Goal: Task Accomplishment & Management: Manage account settings

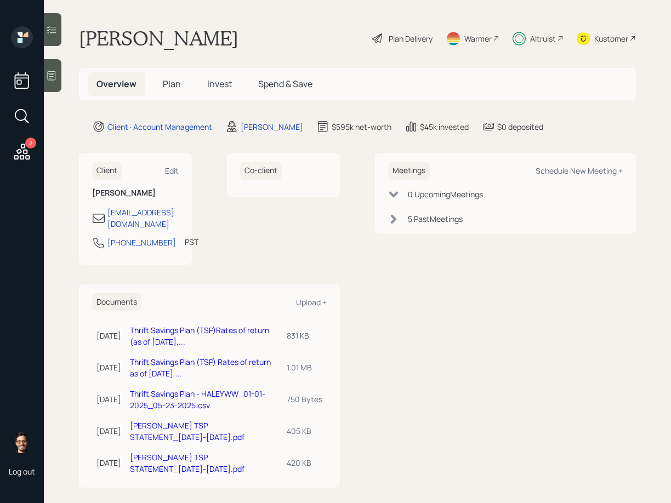
click at [208, 84] on span "Invest" at bounding box center [219, 84] width 25 height 12
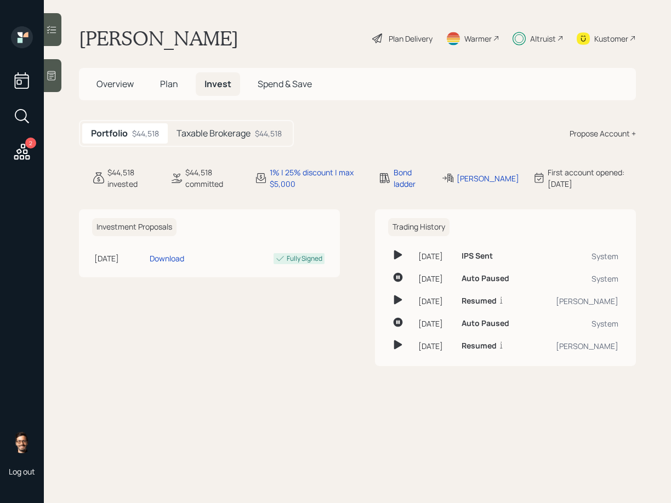
click at [56, 26] on icon at bounding box center [51, 29] width 11 height 11
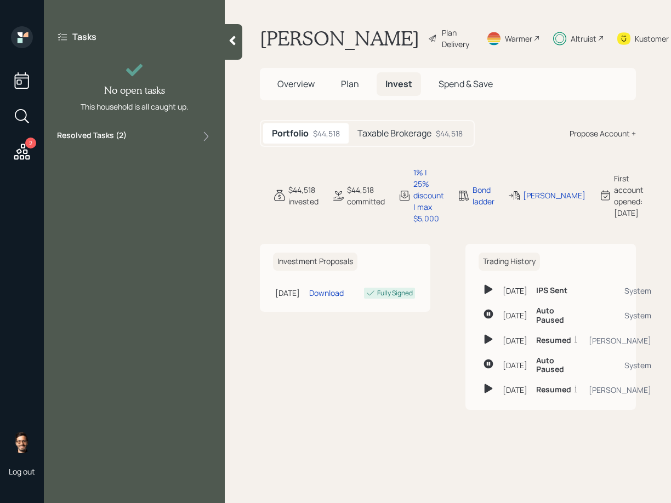
click at [124, 132] on label "Resolved Tasks ( 2 )" at bounding box center [92, 136] width 70 height 13
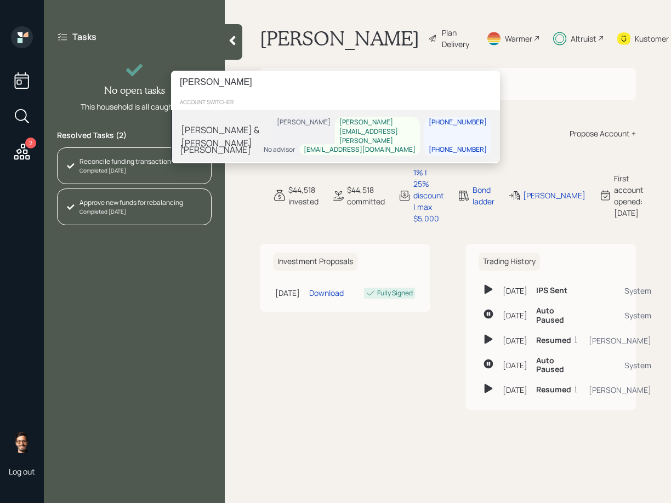
type input "[PERSON_NAME]"
